Goal: Information Seeking & Learning: Compare options

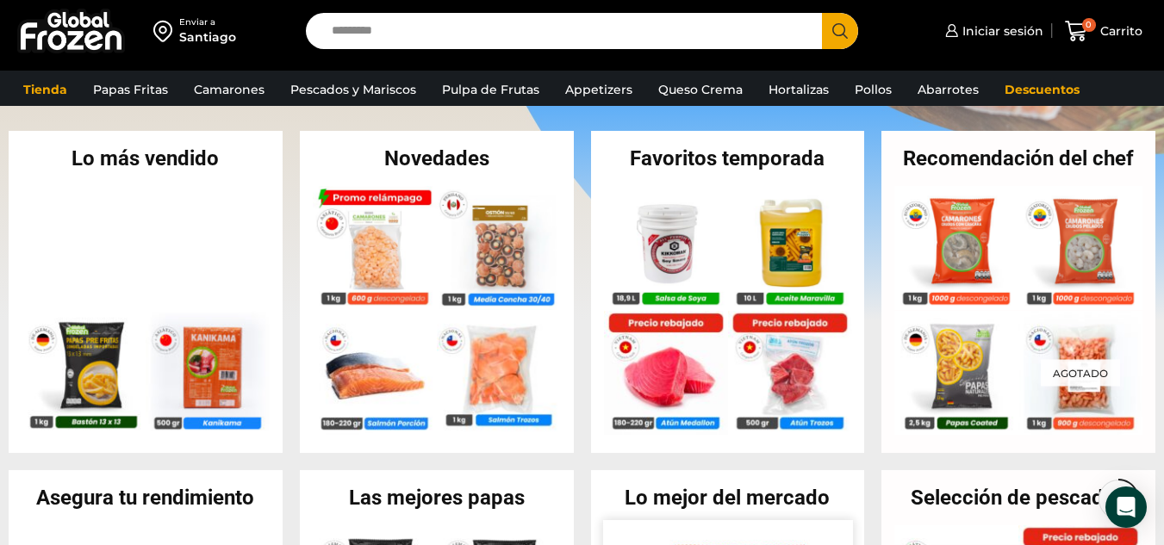
scroll to position [344, 0]
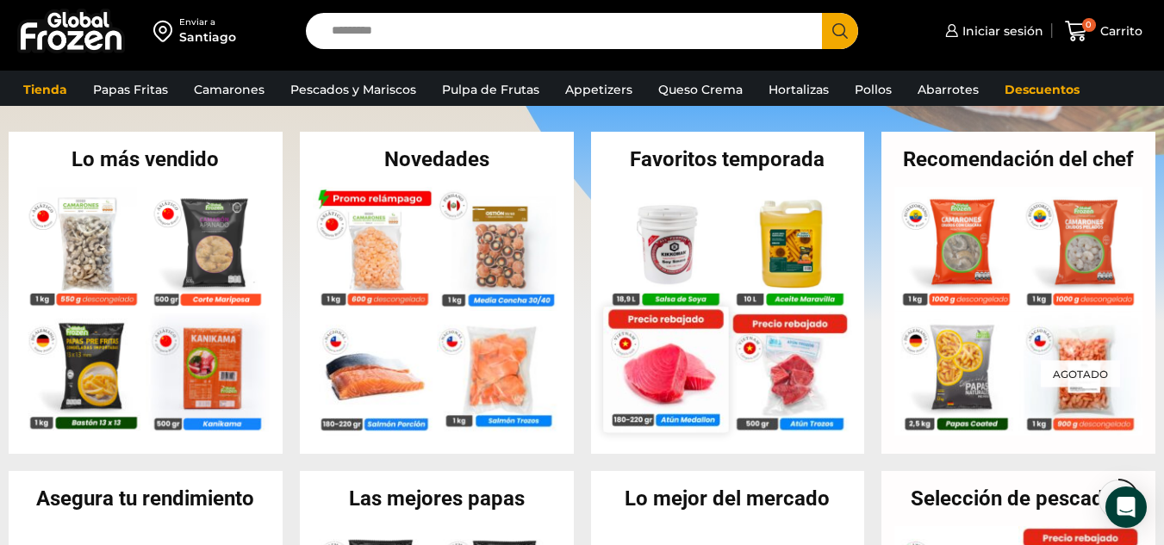
click at [666, 369] on img at bounding box center [665, 369] width 125 height 125
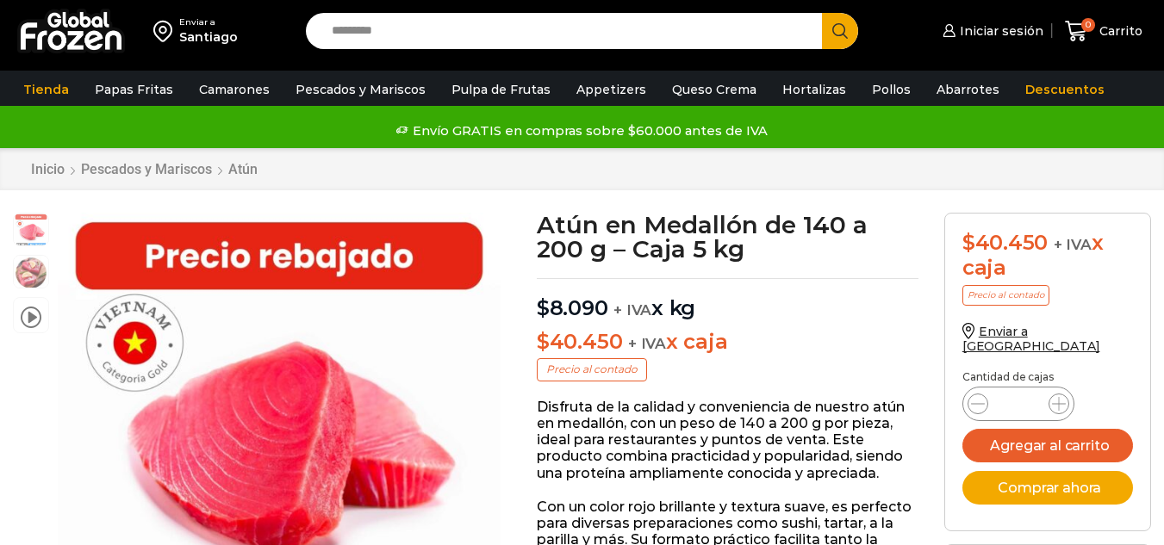
scroll to position [1, 0]
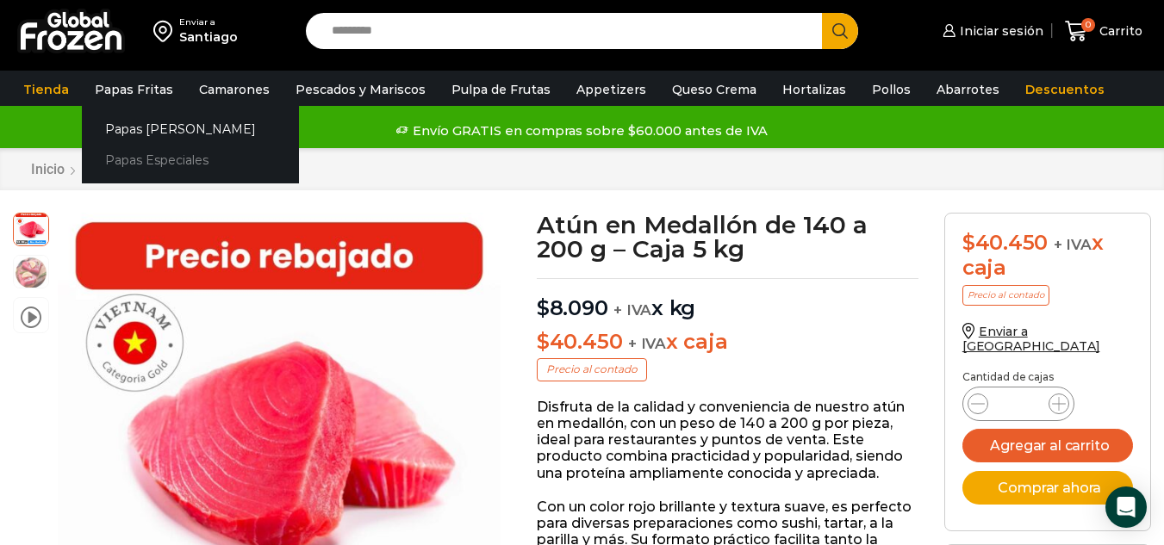
click at [124, 156] on link "Papas Especiales" at bounding box center [190, 161] width 217 height 32
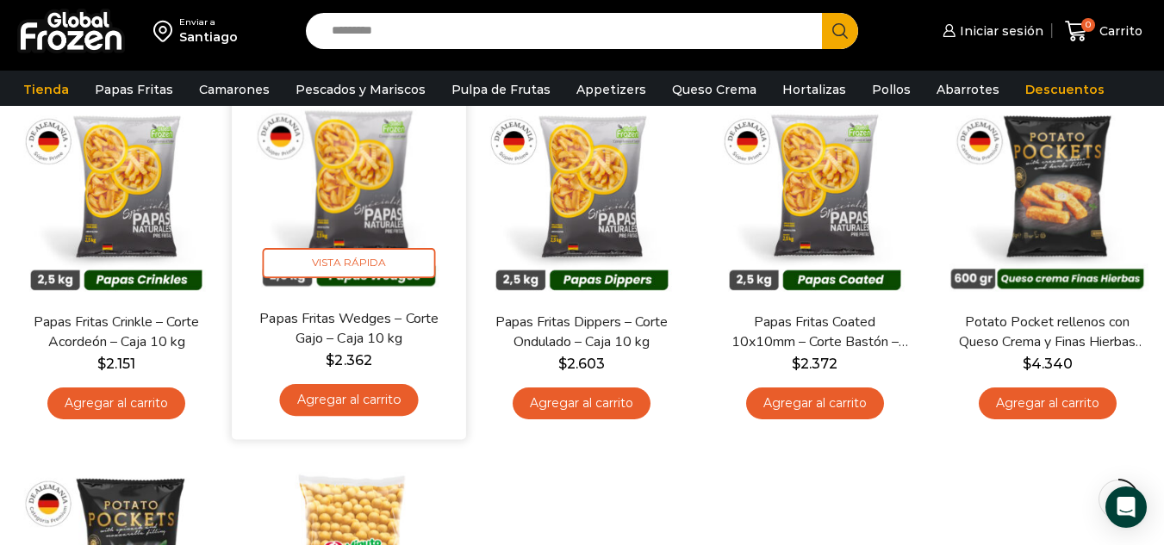
scroll to position [172, 0]
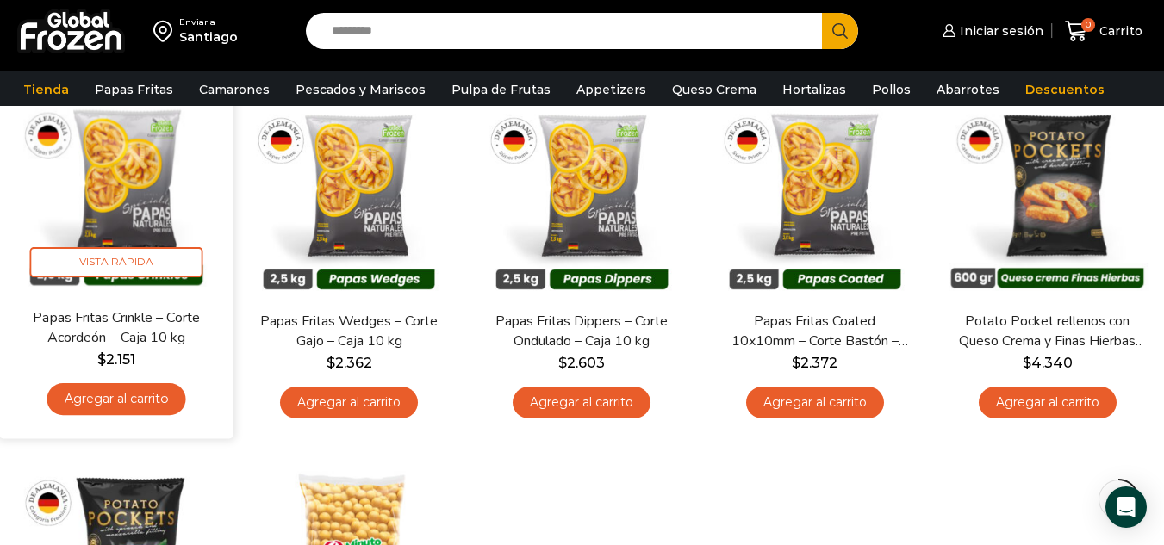
click at [106, 131] on img at bounding box center [116, 190] width 208 height 208
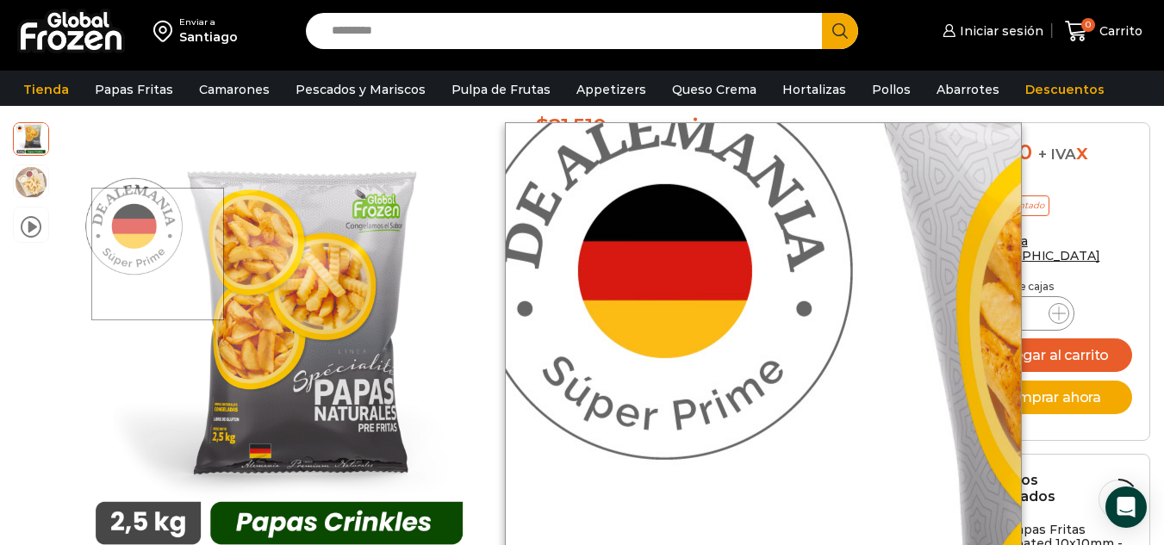
scroll to position [87, 0]
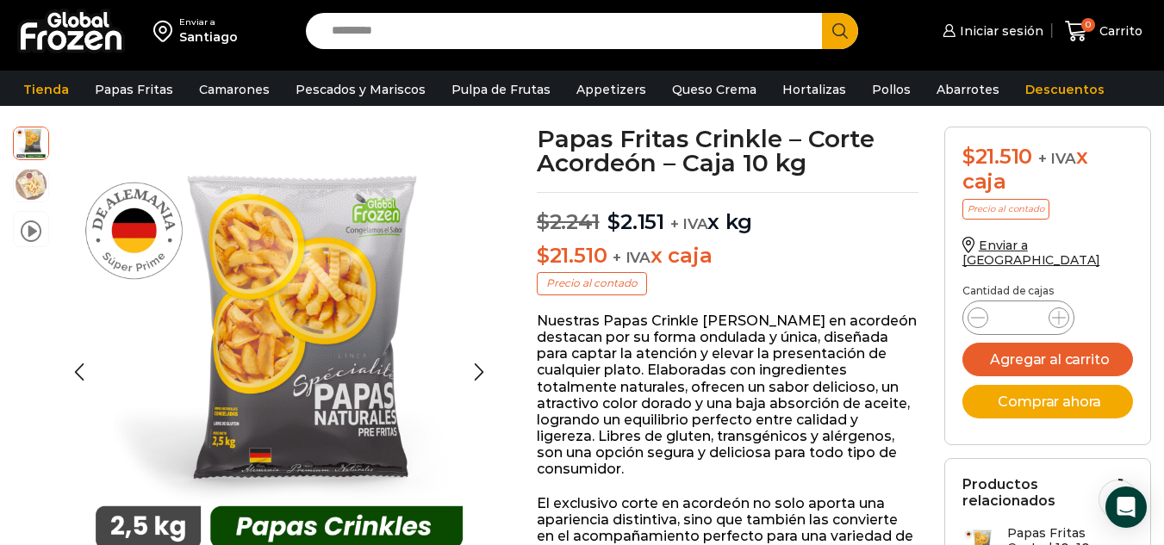
click at [24, 189] on img at bounding box center [31, 184] width 34 height 34
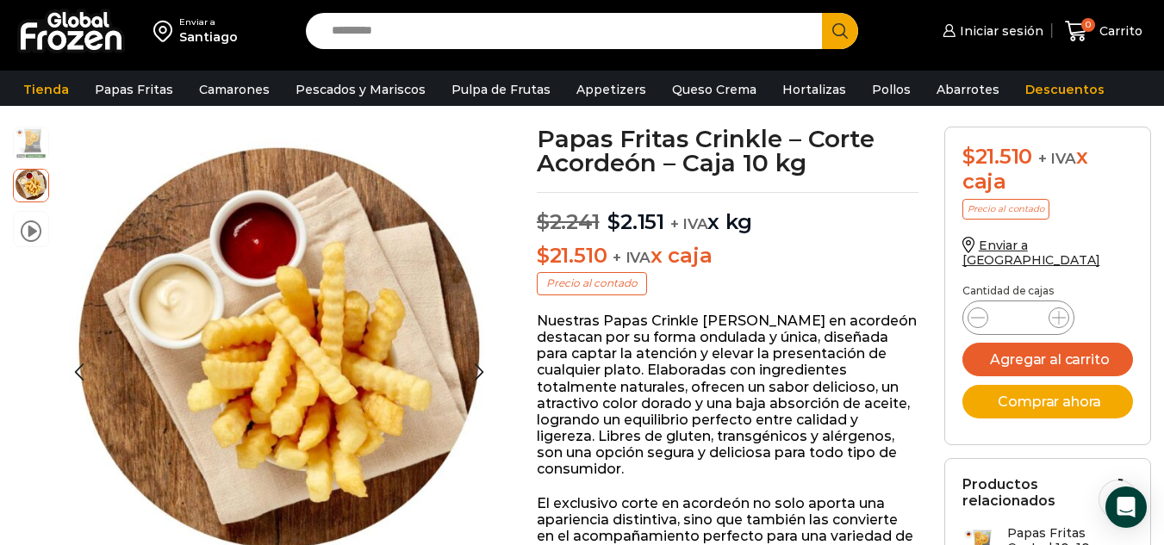
click at [30, 133] on img at bounding box center [31, 142] width 34 height 34
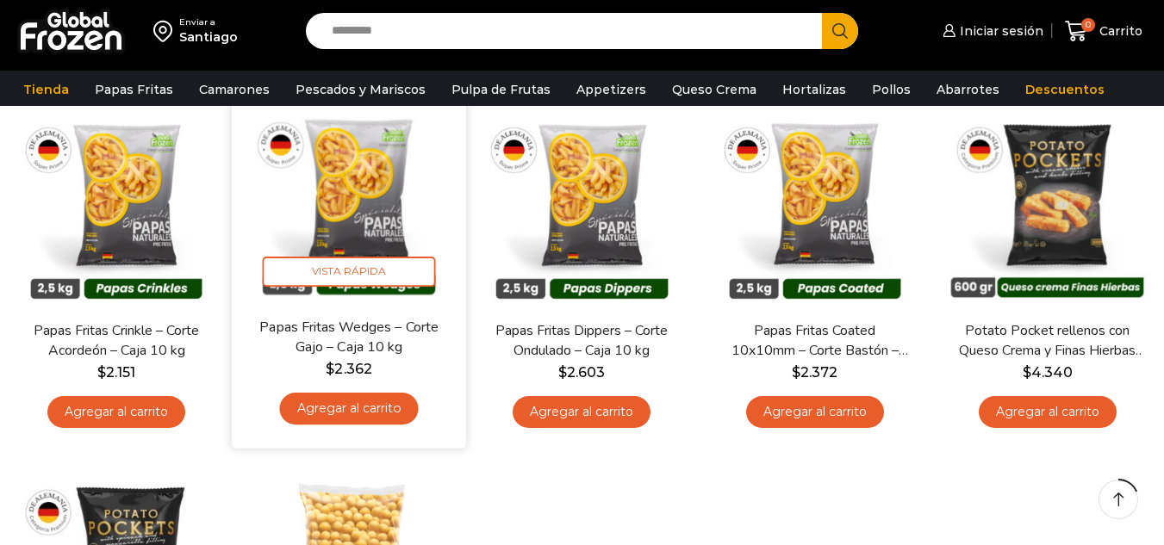
scroll to position [172, 0]
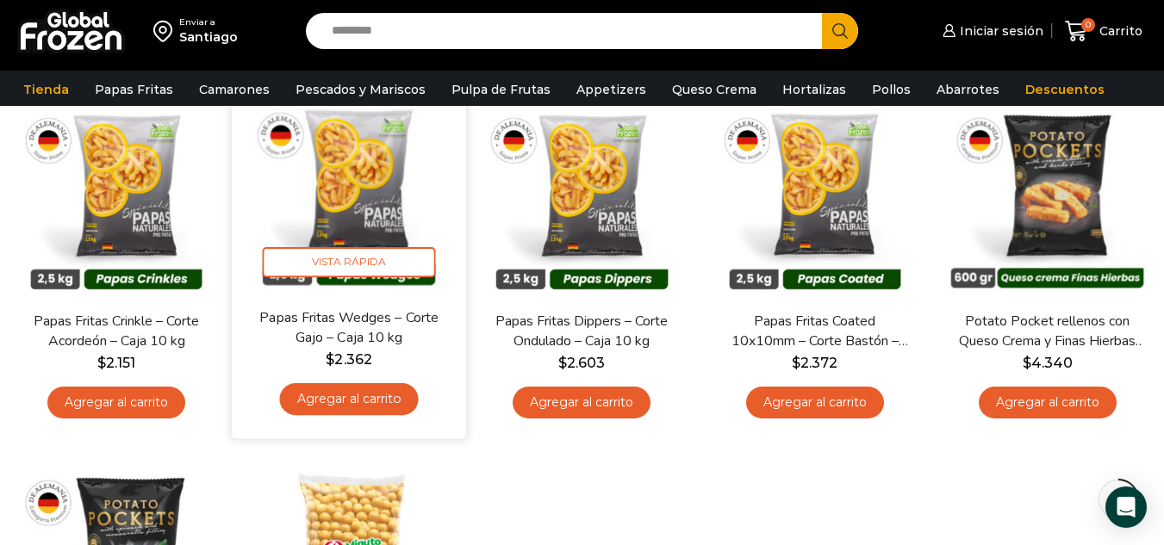
click at [389, 196] on img at bounding box center [349, 190] width 208 height 208
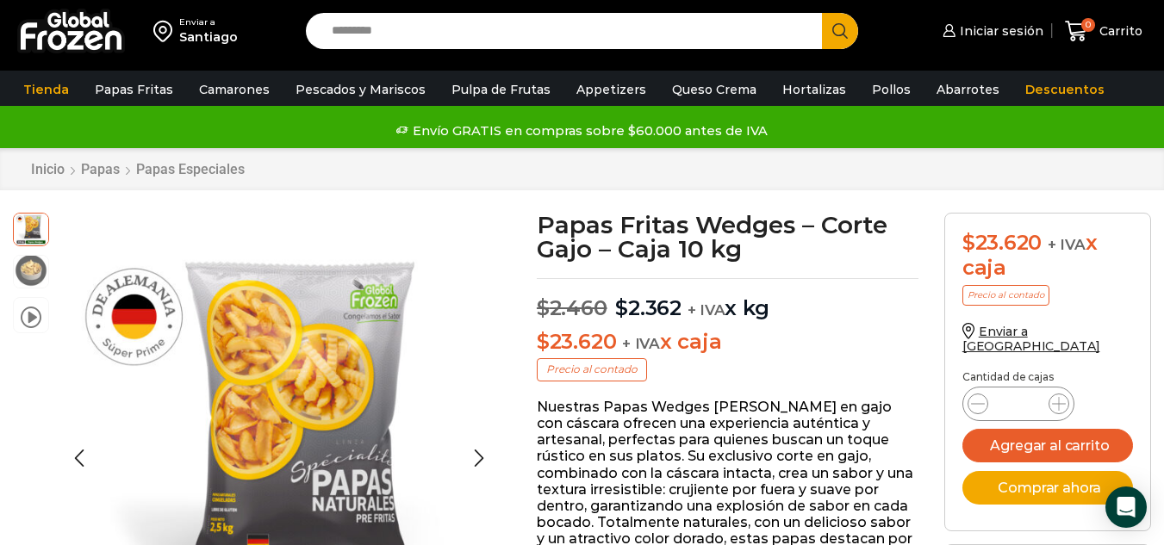
click at [25, 274] on img at bounding box center [31, 270] width 34 height 34
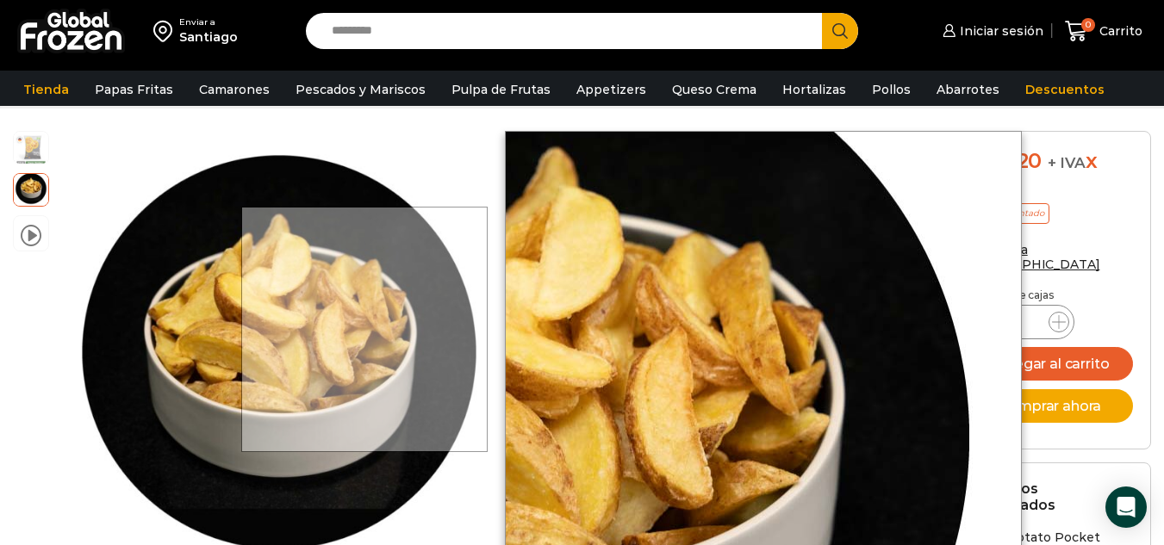
scroll to position [173, 0]
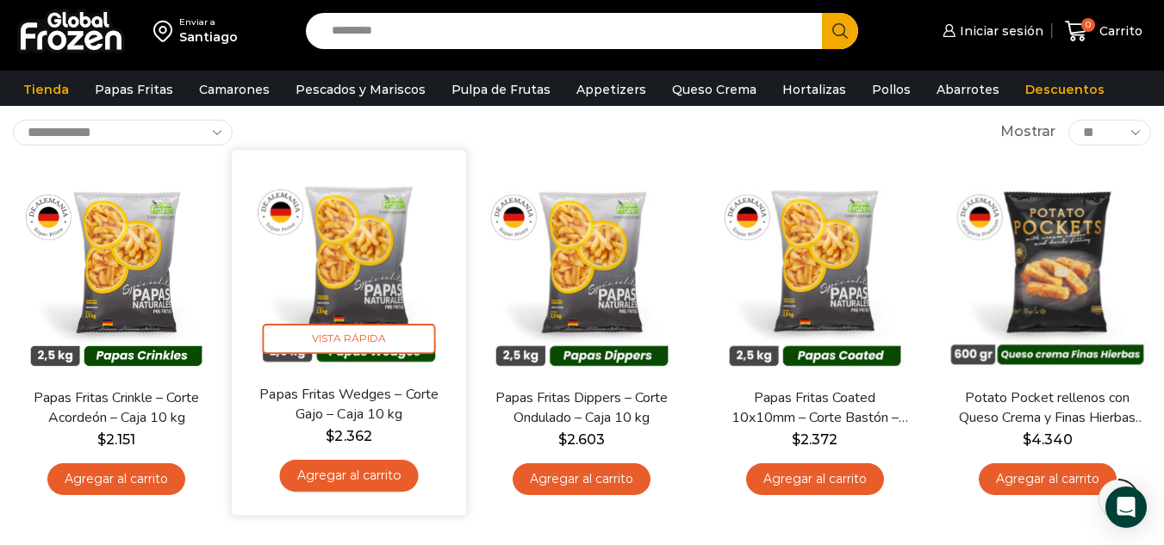
scroll to position [86, 0]
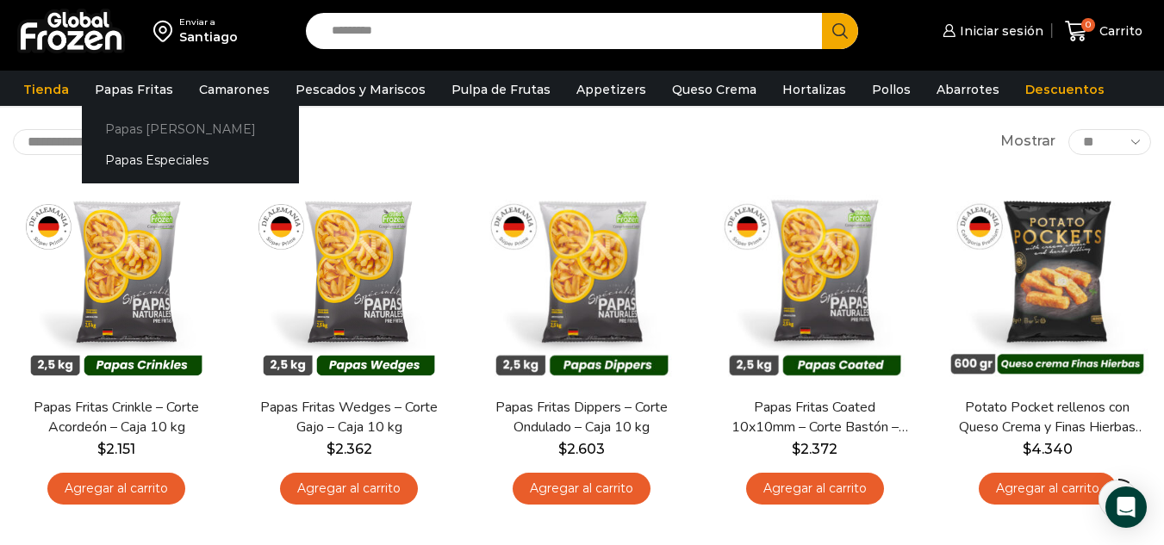
click at [139, 123] on link "Papas [PERSON_NAME]" at bounding box center [190, 129] width 217 height 32
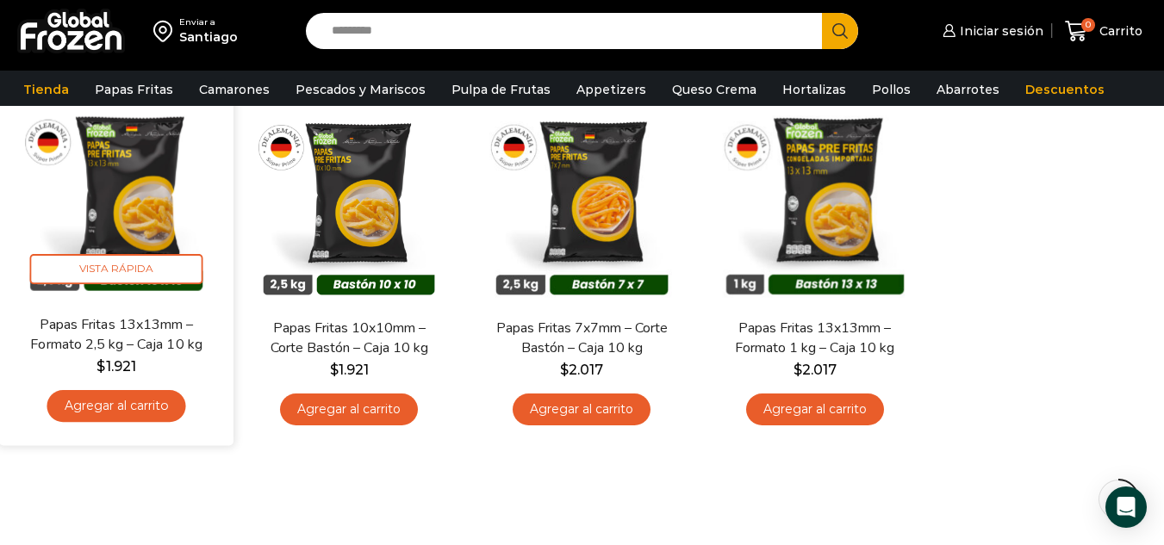
scroll to position [172, 0]
